Goal: Transaction & Acquisition: Subscribe to service/newsletter

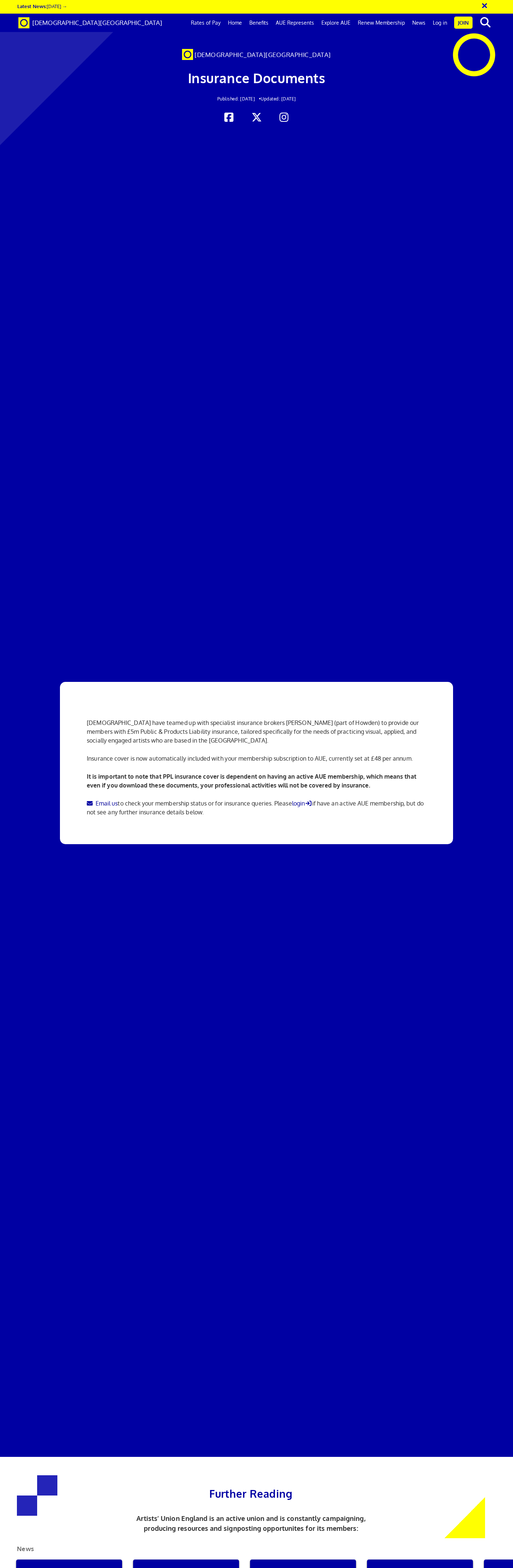
scroll to position [0, 3]
click at [52, 26] on span "[DEMOGRAPHIC_DATA][GEOGRAPHIC_DATA]" at bounding box center [97, 23] width 130 height 8
click at [40, 24] on span "[DEMOGRAPHIC_DATA][GEOGRAPHIC_DATA]" at bounding box center [97, 23] width 130 height 8
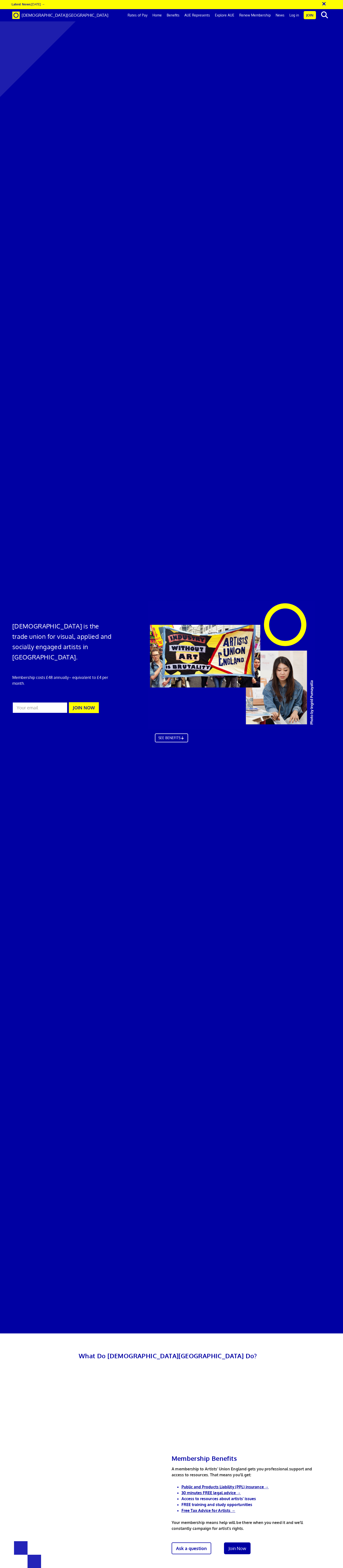
scroll to position [0, 2]
click at [182, 736] on icon at bounding box center [183, 737] width 4 height 4
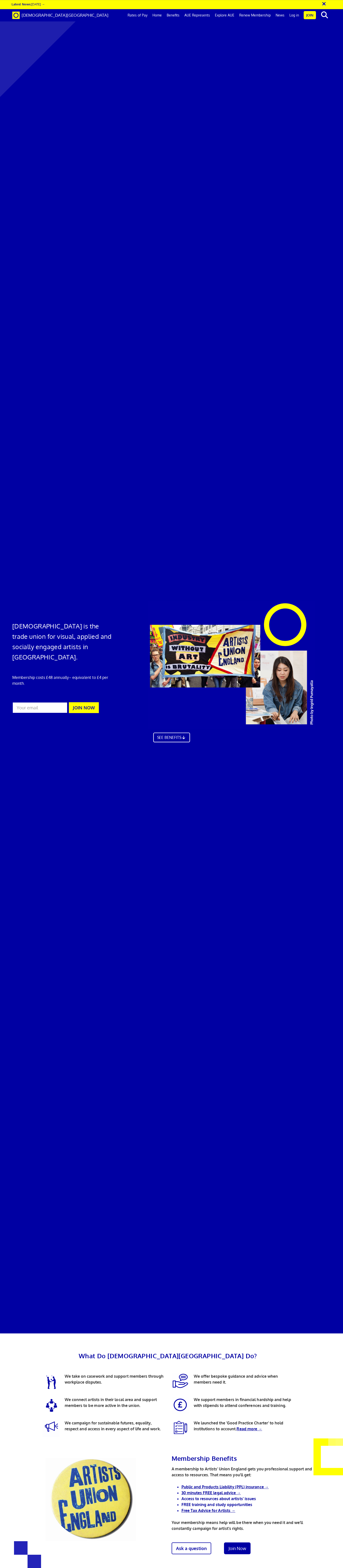
scroll to position [278, 0]
click at [220, 1485] on link "Public and Products Liability (PPL) insurance →" at bounding box center [225, 1487] width 87 height 5
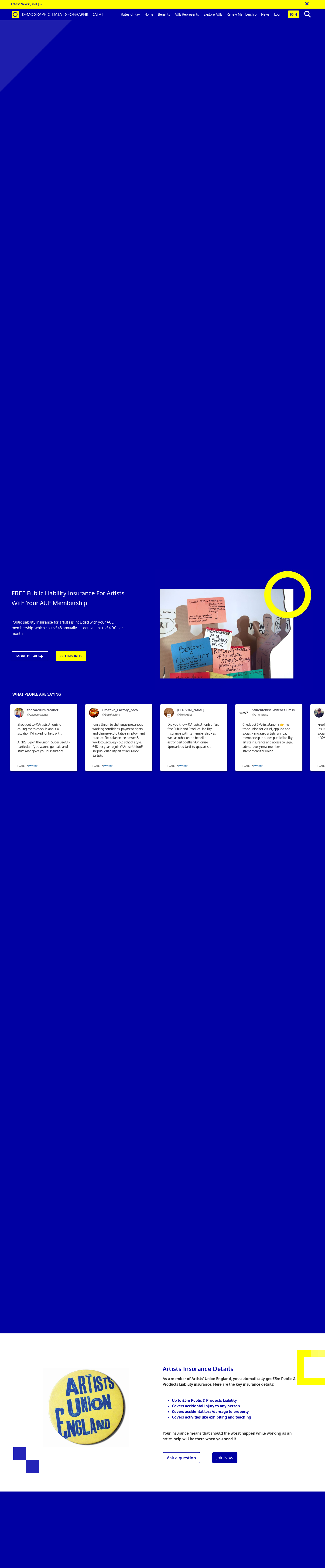
scroll to position [923, 0]
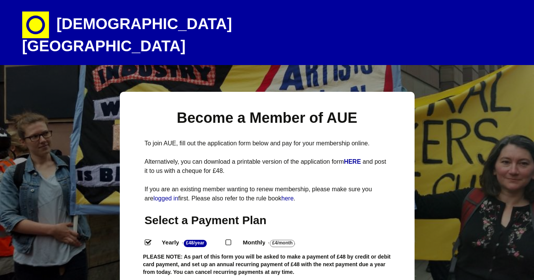
select select
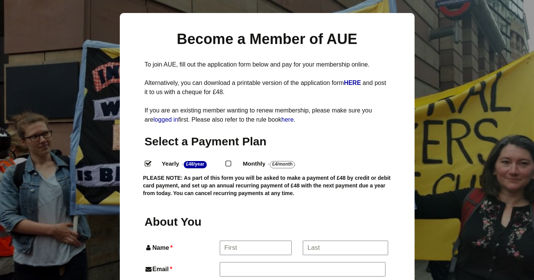
scroll to position [98, 0]
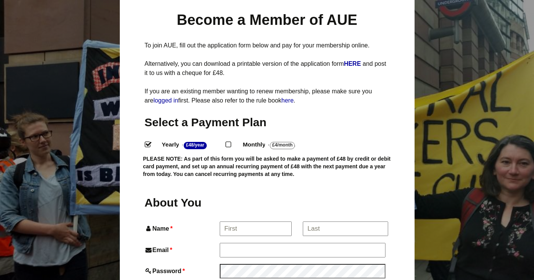
click at [231, 142] on input "Monthly - £4/Month ." at bounding box center [228, 144] width 5 height 5
radio input "true"
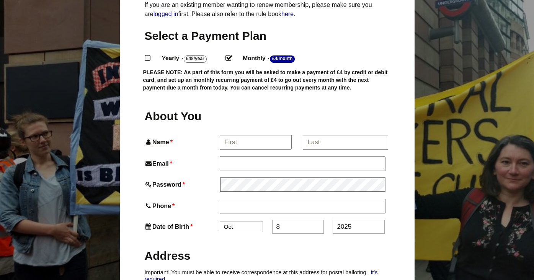
scroll to position [205, 0]
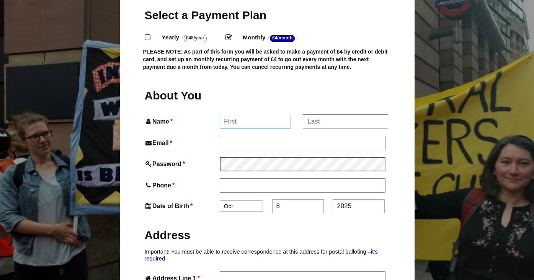
click at [274, 115] on input "Name *" at bounding box center [255, 122] width 71 height 14
click at [249, 115] on input "kiran" at bounding box center [255, 122] width 71 height 14
type input "KIRAN"
type input "RAVILIOUS"
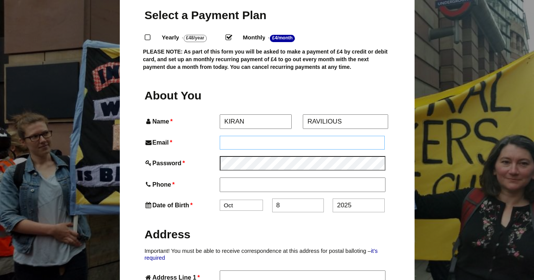
click at [232, 136] on input "Email *" at bounding box center [303, 143] width 166 height 14
type input "kiran@ravilious.net"
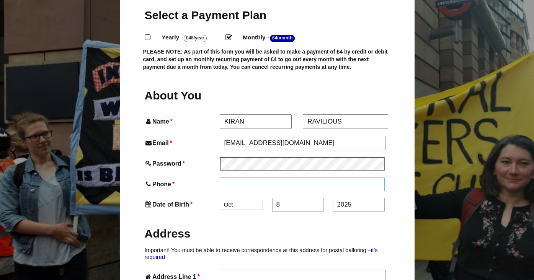
click at [259, 178] on input "Phone *" at bounding box center [303, 185] width 166 height 14
type input "07398130042"
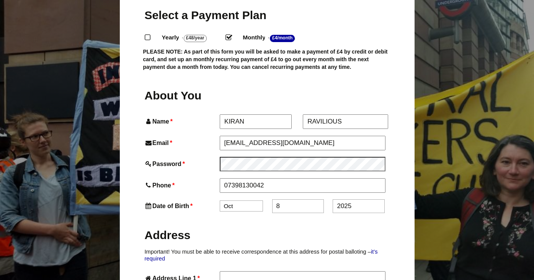
click option "Oct" at bounding box center [0, 0] width 0 height 0
click option "Jul" at bounding box center [0, 0] width 0 height 0
select select "6"
click option "Jun" at bounding box center [0, 0] width 0 height 0
click at [293, 200] on input "8" at bounding box center [298, 207] width 52 height 14
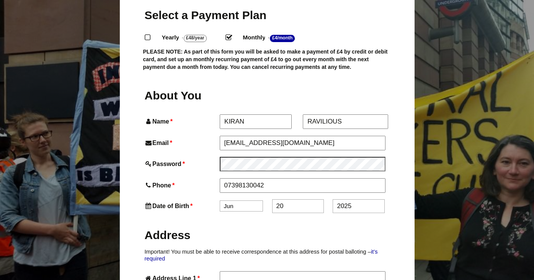
type input "20"
click at [361, 200] on input "2025" at bounding box center [359, 207] width 52 height 14
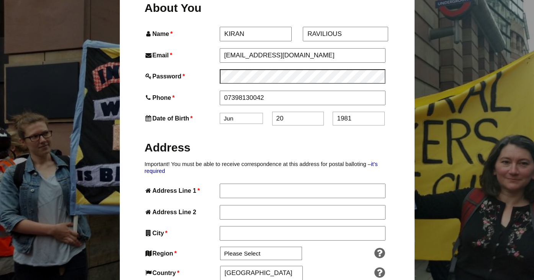
scroll to position [295, 0]
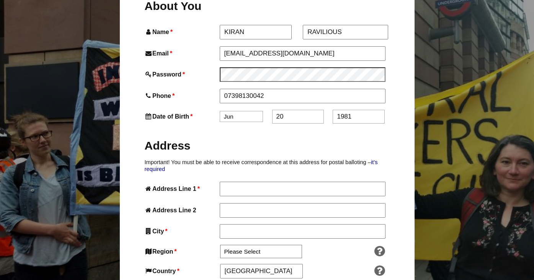
type input "1981"
click at [261, 182] on input "Address Line 1 *" at bounding box center [303, 189] width 166 height 14
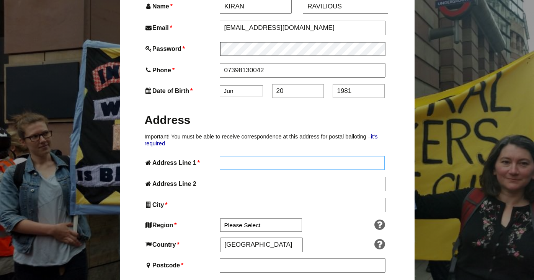
scroll to position [331, 0]
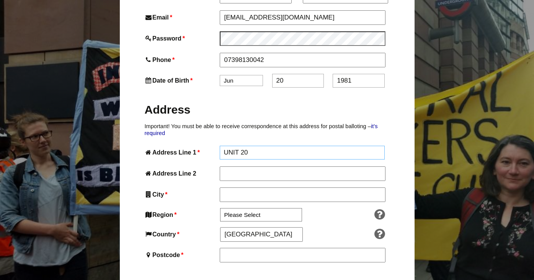
type input "UNIT 20"
click at [364, 167] on input "Address Line 2" at bounding box center [303, 174] width 166 height 14
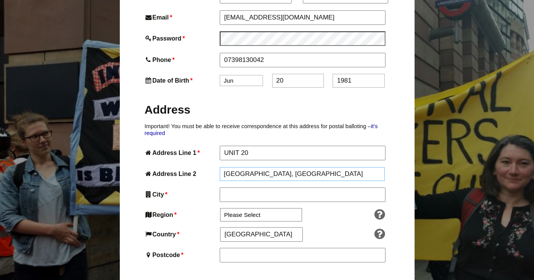
type input "ST MARY'S WORKS, BURNMOOR STREET"
click at [341, 188] on input "City *" at bounding box center [303, 195] width 166 height 14
type input "LEICESTER"
click at [220, 209] on select "Please Select South East England London North West England East of England West…" at bounding box center [261, 215] width 82 height 13
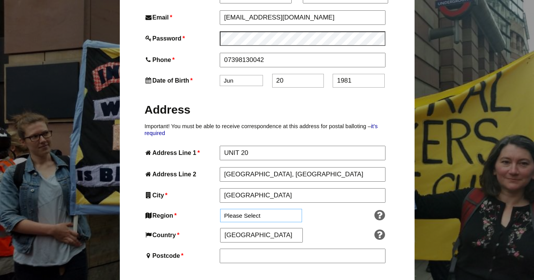
select select "East of England"
click option "East of England" at bounding box center [0, 0] width 0 height 0
click at [249, 249] on input "Postcode *" at bounding box center [303, 256] width 166 height 14
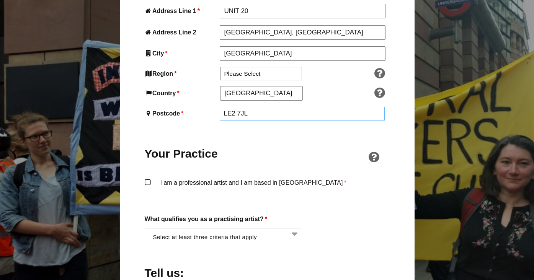
scroll to position [483, 0]
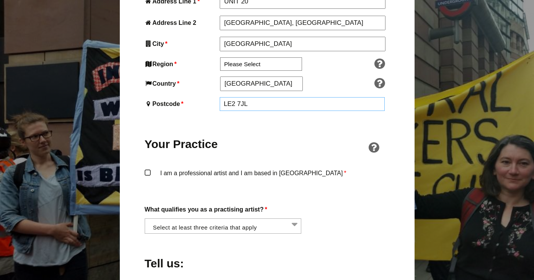
type input "LE2 7JL"
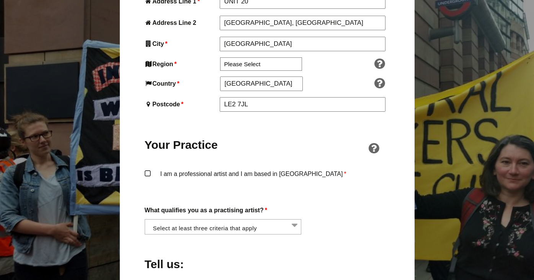
click at [147, 169] on label "I am a professional artist and I am based in England *" at bounding box center [267, 180] width 245 height 23
click at [0, 0] on input "I am a professional artist and I am based in England *" at bounding box center [0, 0] width 0 height 0
click at [172, 220] on li at bounding box center [225, 226] width 157 height 13
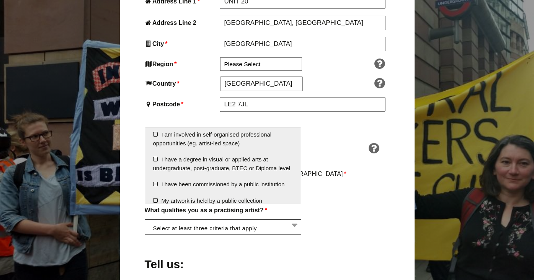
scroll to position [61, 0]
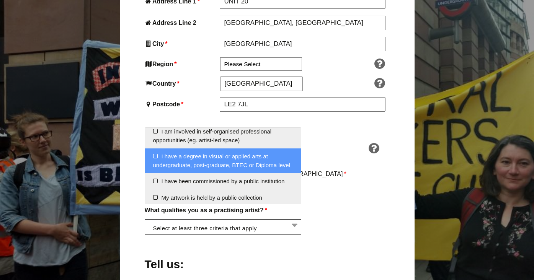
click at [273, 168] on li "I have a degree in visual or applied arts at undergraduate, post-graduate, BTEC…" at bounding box center [223, 161] width 156 height 25
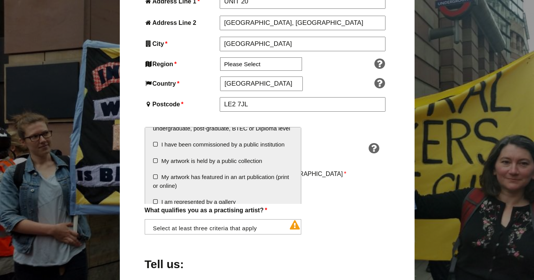
scroll to position [105, 0]
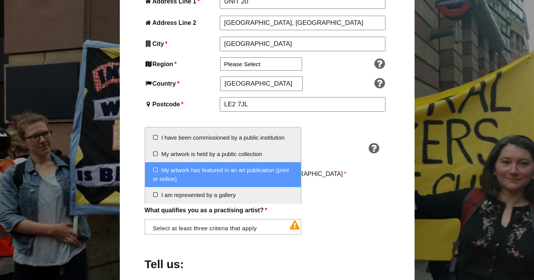
click at [280, 187] on li "My artwork has featured in an art publication (print or online)" at bounding box center [223, 174] width 156 height 25
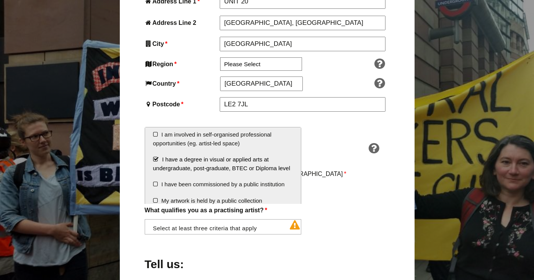
scroll to position [42, 0]
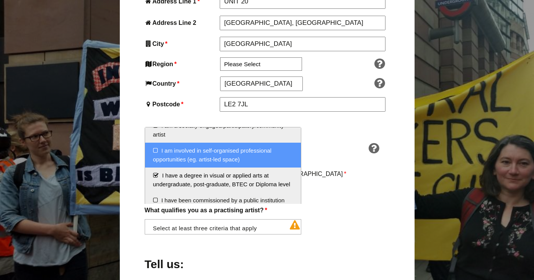
click at [271, 166] on li "I am involved in self-organised professional opportunities (eg. artist-led spac…" at bounding box center [223, 155] width 156 height 25
select select "involved_organising_self_created_opportunities"
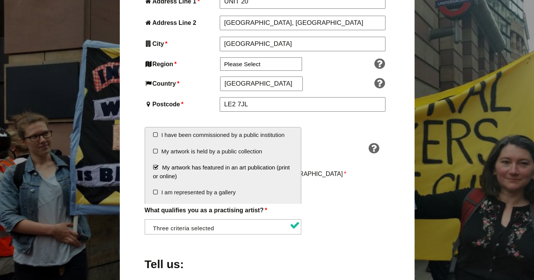
scroll to position [142, 0]
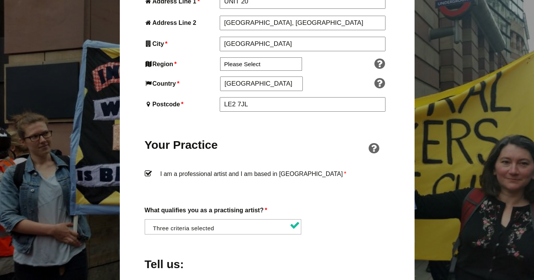
drag, startPoint x: 534, startPoint y: 163, endPoint x: 534, endPoint y: 176, distance: 13.0
click at [534, 176] on div "Become a Member of AUE To join AUE, fill out the application form below and pay…" at bounding box center [267, 192] width 534 height 1167
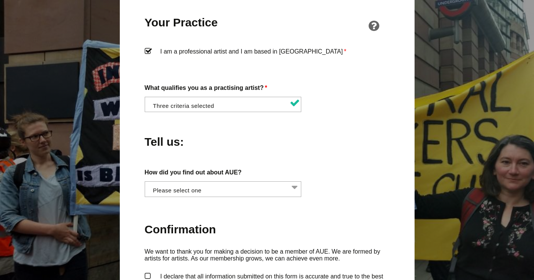
scroll to position [642, 0]
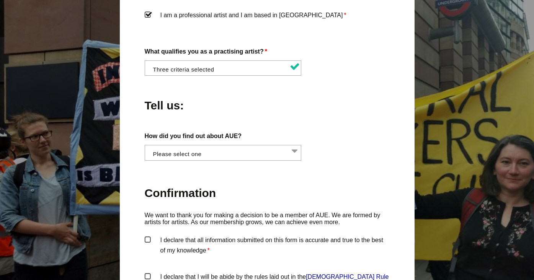
click at [285, 146] on li at bounding box center [225, 152] width 157 height 13
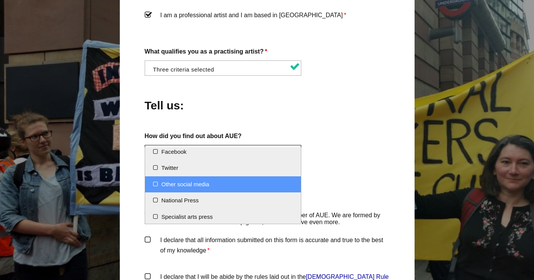
scroll to position [23, 0]
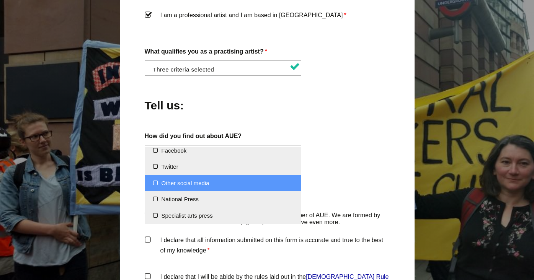
select select "Other social media"
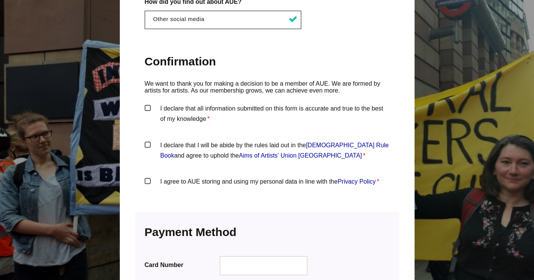
scroll to position [779, 0]
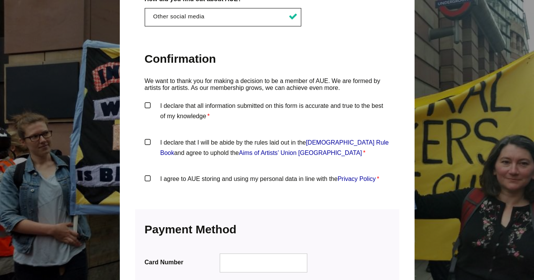
click at [146, 101] on label "I declare that all information submitted on this form is accurate and true to t…" at bounding box center [267, 112] width 245 height 23
click at [0, 0] on input "I declare that all information submitted on this form is accurate and true to t…" at bounding box center [0, 0] width 0 height 0
click at [149, 138] on label "I declare that I will be abide by the rules laid out in the Artists' Union Engl…" at bounding box center [267, 149] width 245 height 23
click at [0, 0] on input "I declare that I will be abide by the rules laid out in the Artists' Union Engl…" at bounding box center [0, 0] width 0 height 0
click at [149, 174] on label "I agree to AUE storing and using my personal data in line with the Privacy Poli…" at bounding box center [267, 185] width 245 height 23
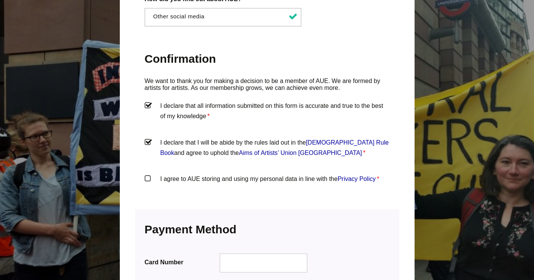
click at [0, 0] on input "I agree to AUE storing and using my personal data in line with the Privacy Poli…" at bounding box center [0, 0] width 0 height 0
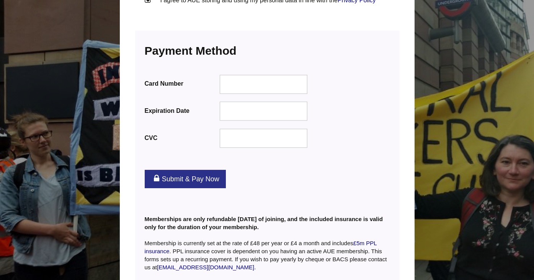
scroll to position [980, 0]
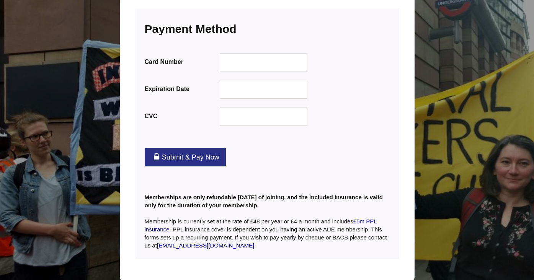
click at [254, 79] on div "Expiration Date" at bounding box center [267, 91] width 245 height 24
click at [218, 148] on link "Submit & Pay Now" at bounding box center [185, 157] width 81 height 18
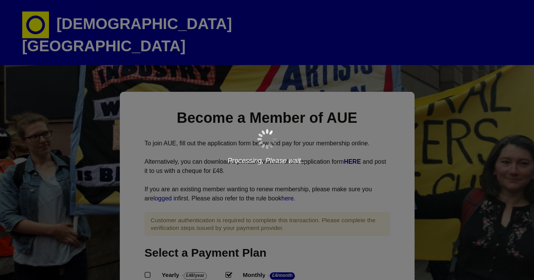
scroll to position [19, 0]
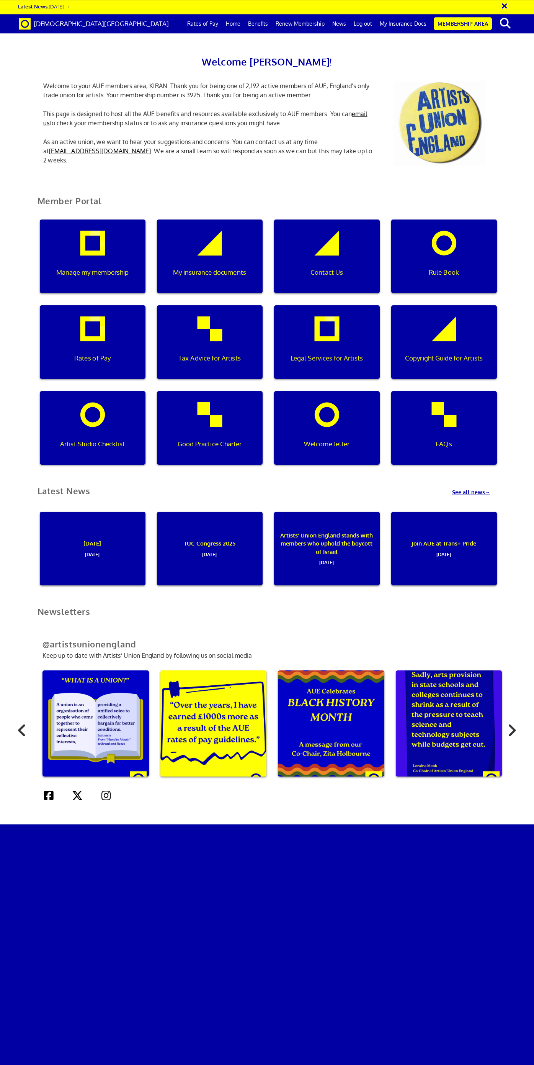
scroll to position [126, 0]
click at [222, 220] on div "My insurance documents" at bounding box center [210, 257] width 106 height 74
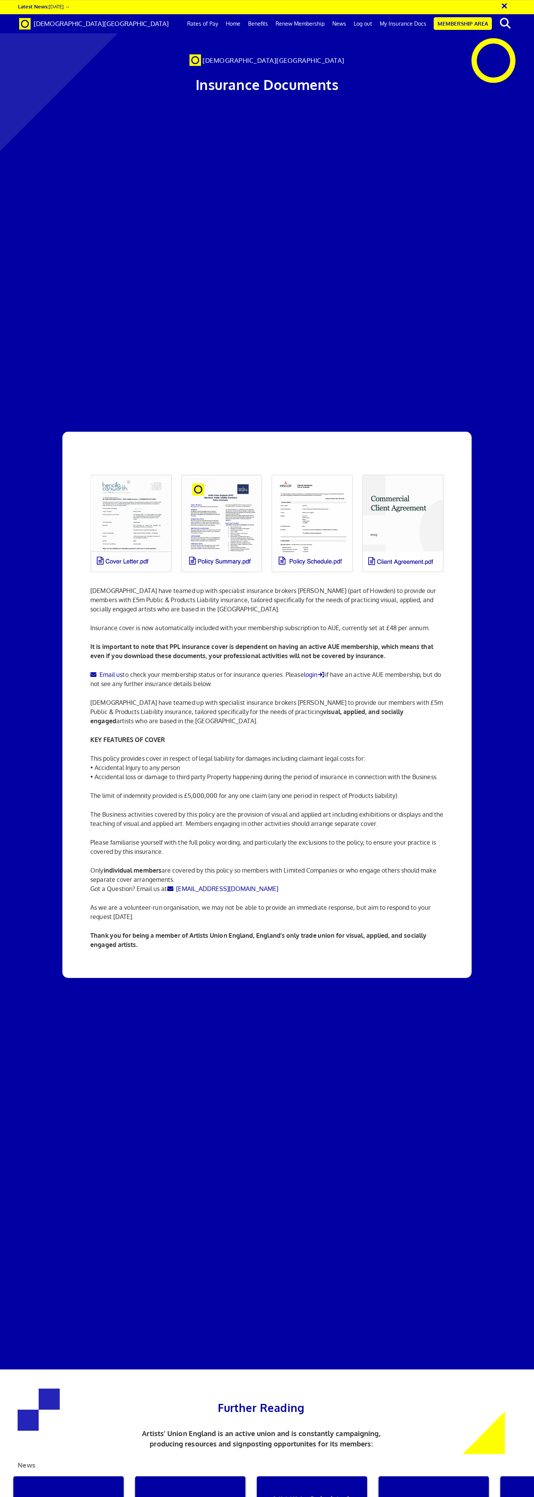
scroll to position [423, 0]
click at [526, 164] on div at bounding box center [267, 736] width 534 height 1266
